Goal: Task Accomplishment & Management: Manage account settings

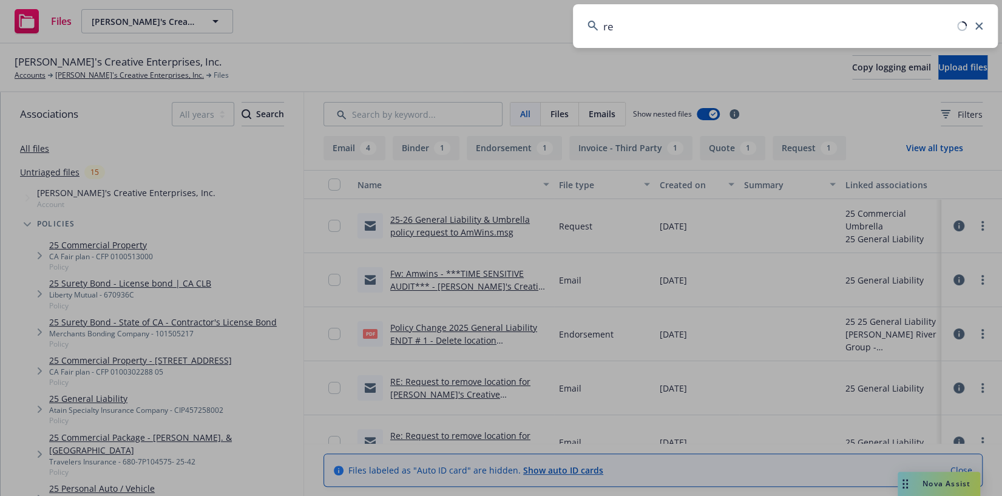
scroll to position [70, 0]
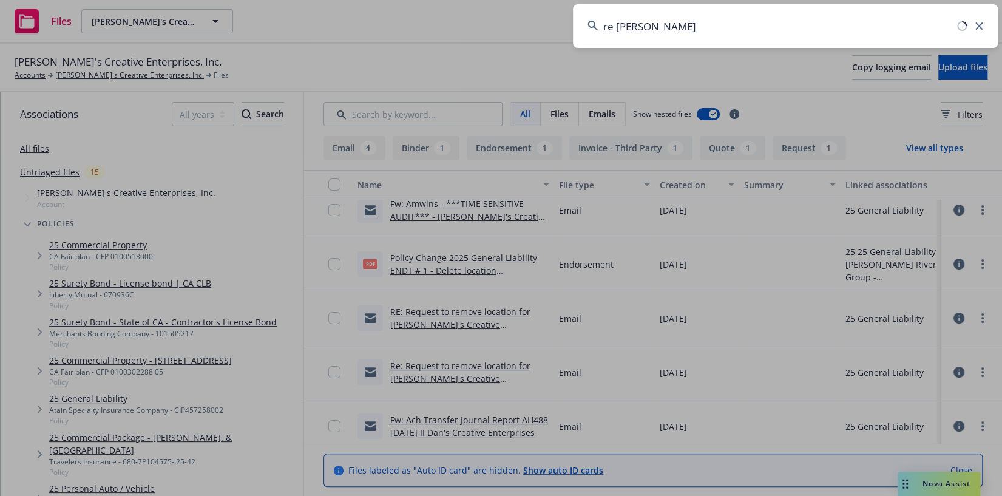
type input "re johnson"
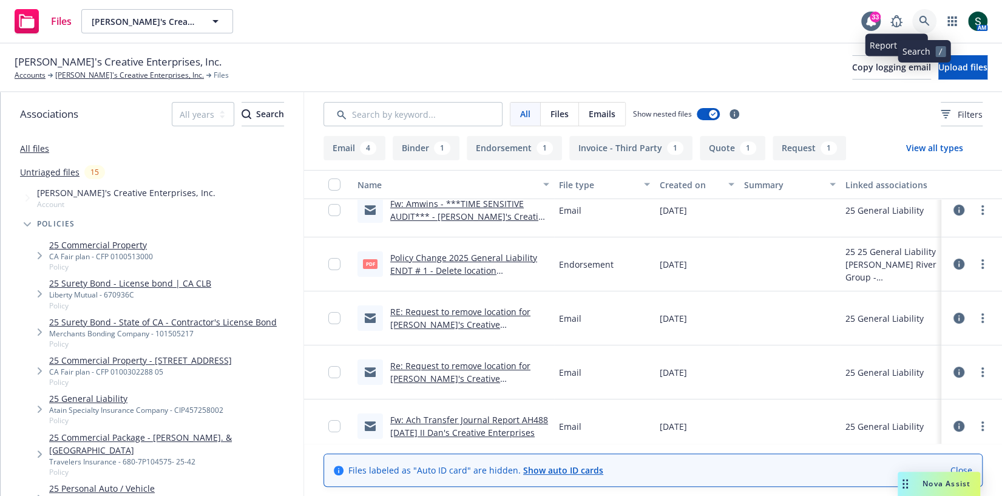
click at [925, 13] on link at bounding box center [924, 21] width 24 height 24
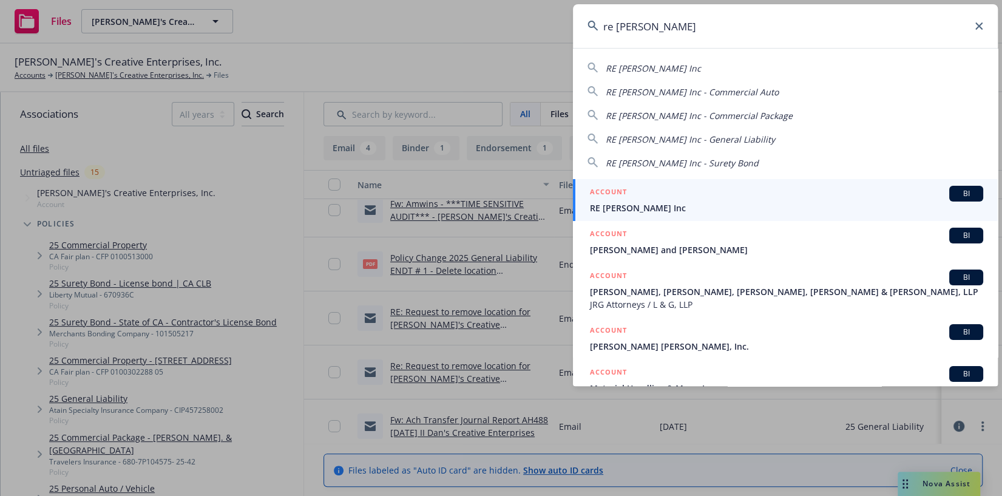
type input "re johnson"
click at [738, 196] on div "ACCOUNT BI" at bounding box center [786, 194] width 393 height 16
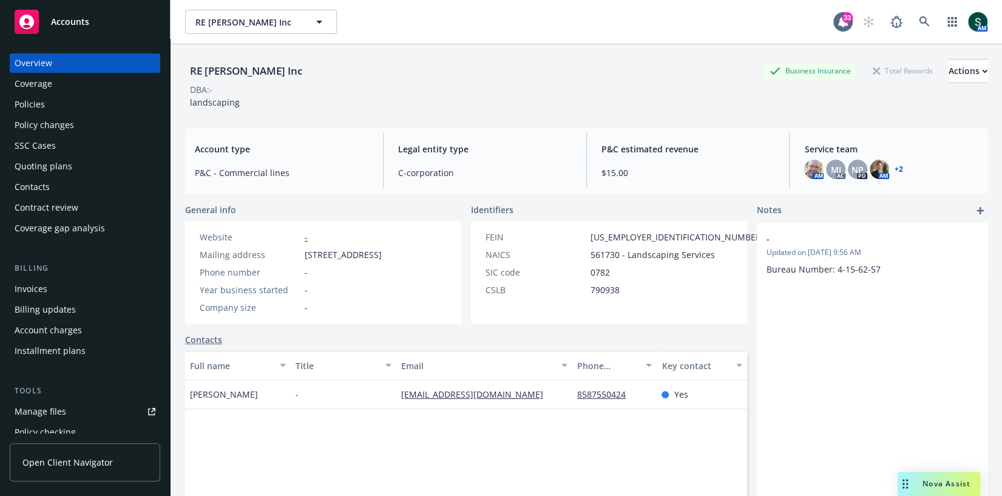
click at [908, 161] on div "AM MJ AC NP PD AM + 2" at bounding box center [891, 169] width 174 height 19
click at [902, 166] on div "AM MJ AC NP PD AM + 2" at bounding box center [891, 169] width 174 height 19
click at [897, 166] on link "+ 2" at bounding box center [898, 169] width 8 height 7
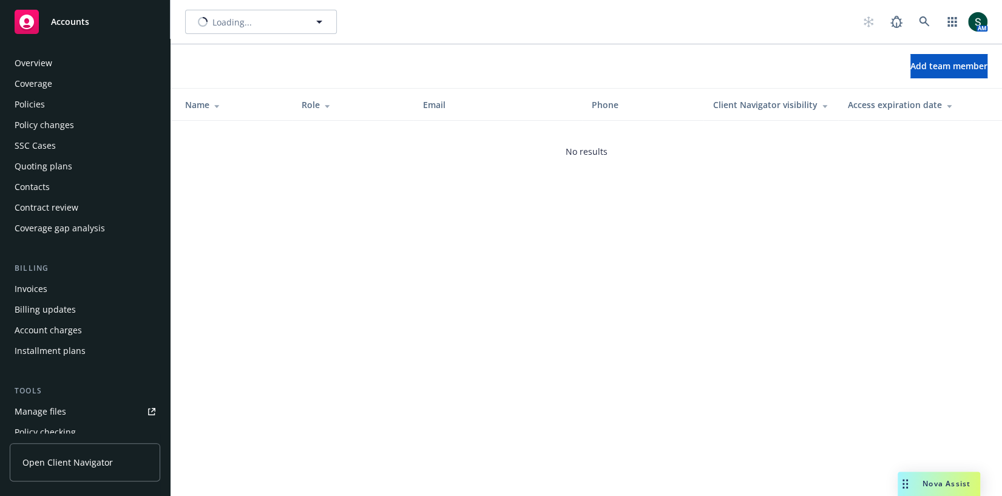
scroll to position [336, 0]
